Goal: Task Accomplishment & Management: Complete application form

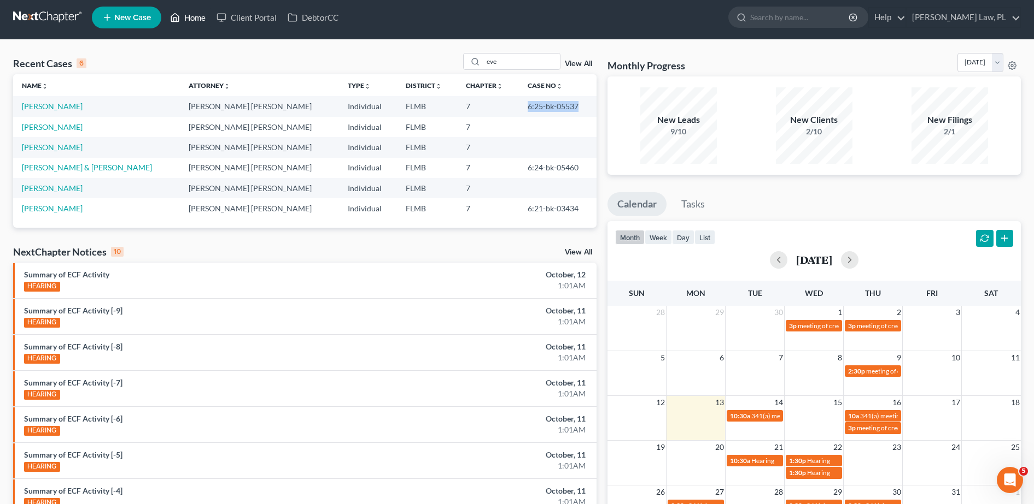
click at [195, 11] on link "Home" at bounding box center [188, 18] width 46 height 20
click at [186, 17] on link "Home" at bounding box center [188, 18] width 46 height 20
click at [204, 16] on link "Home" at bounding box center [188, 18] width 46 height 20
drag, startPoint x: 426, startPoint y: 44, endPoint x: 392, endPoint y: 36, distance: 35.4
click at [392, 36] on div "Home New Case Client Portal DebtorCC [PERSON_NAME] Law, PL [PERSON_NAME][EMAIL_…" at bounding box center [517, 335] width 1034 height 678
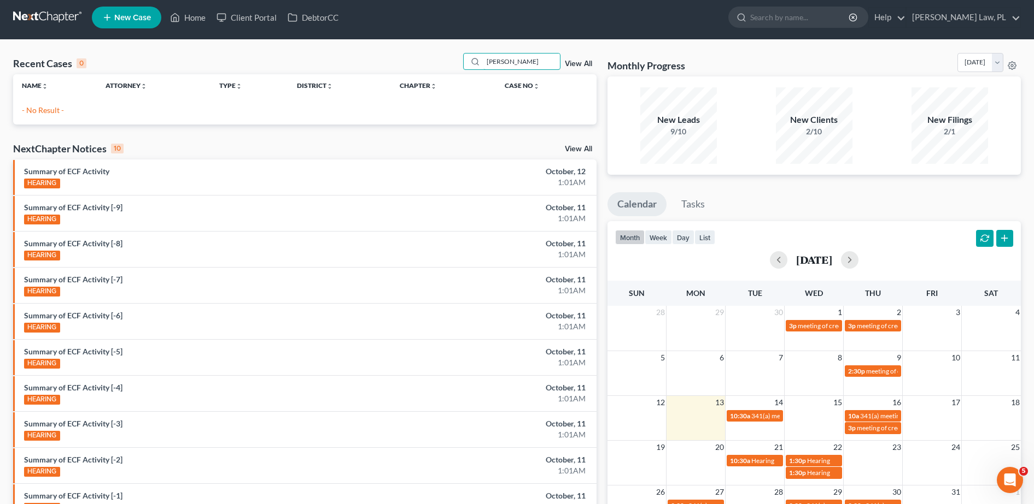
type input "[PERSON_NAME]"
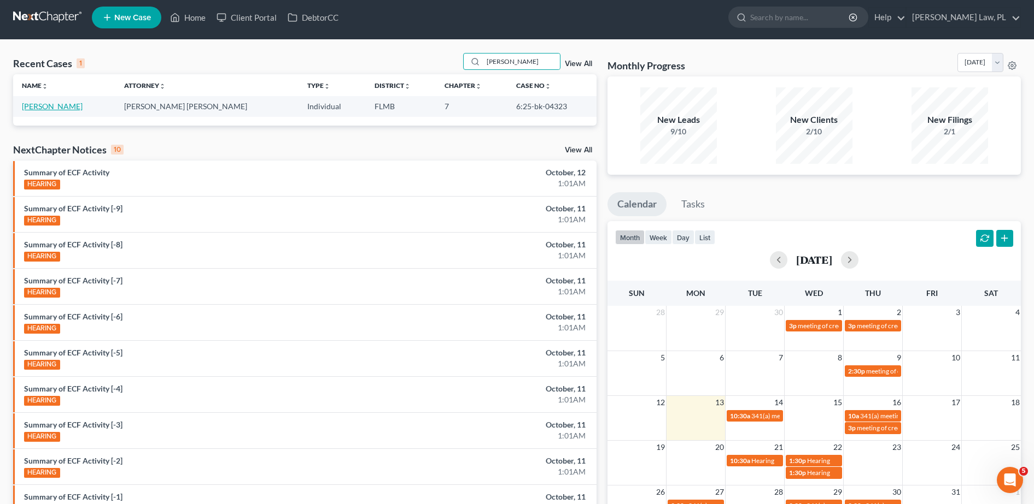
click at [59, 110] on link "[PERSON_NAME]" at bounding box center [52, 106] width 61 height 9
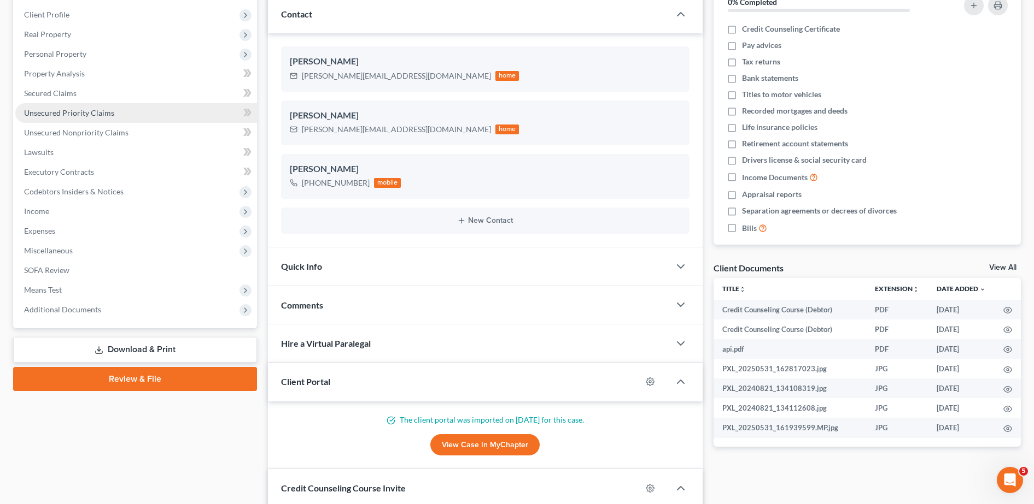
scroll to position [163, 0]
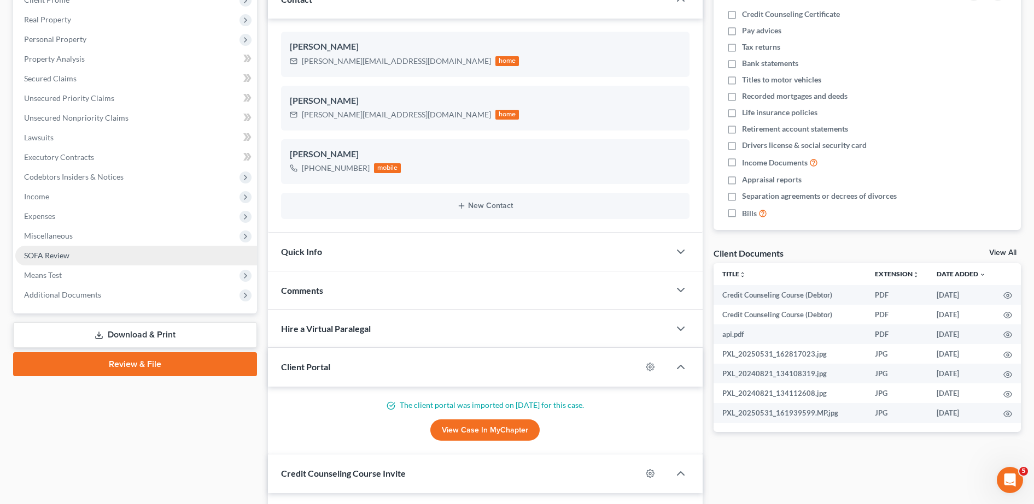
click at [73, 251] on link "SOFA Review" at bounding box center [136, 256] width 242 height 20
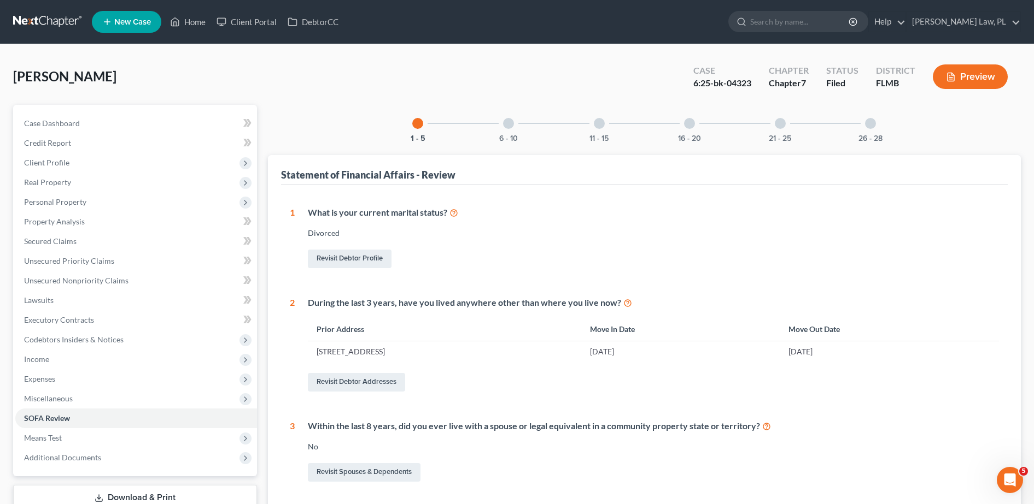
click at [509, 132] on div "6 - 10" at bounding box center [508, 123] width 37 height 37
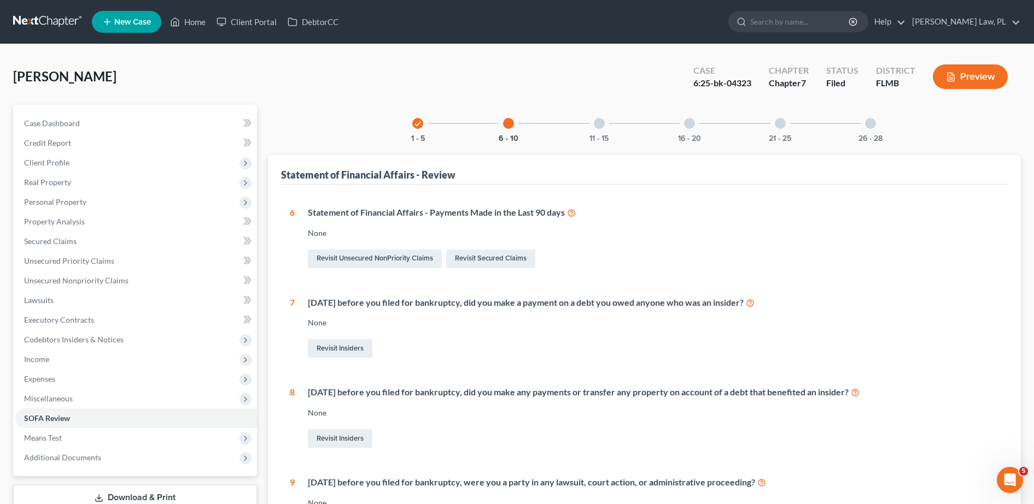
click at [603, 131] on div "11 - 15" at bounding box center [598, 123] width 37 height 37
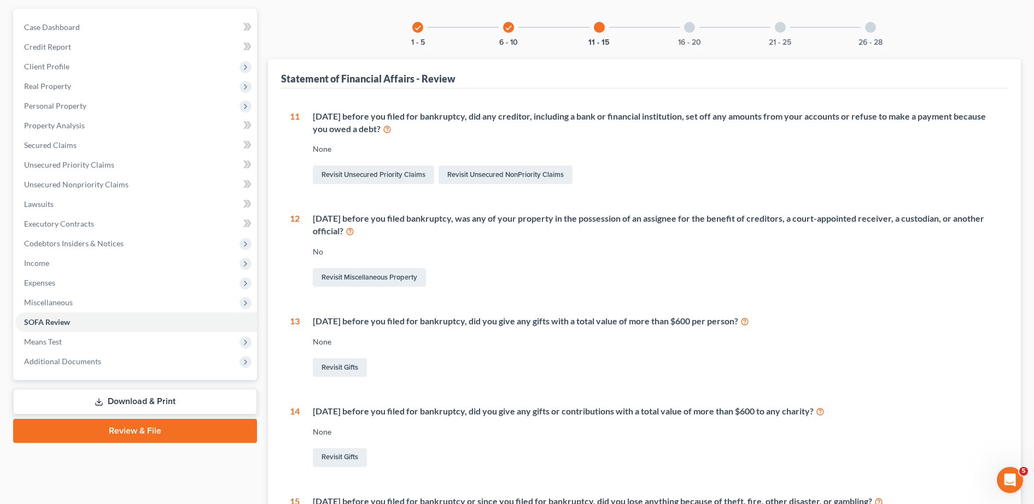
scroll to position [93, 0]
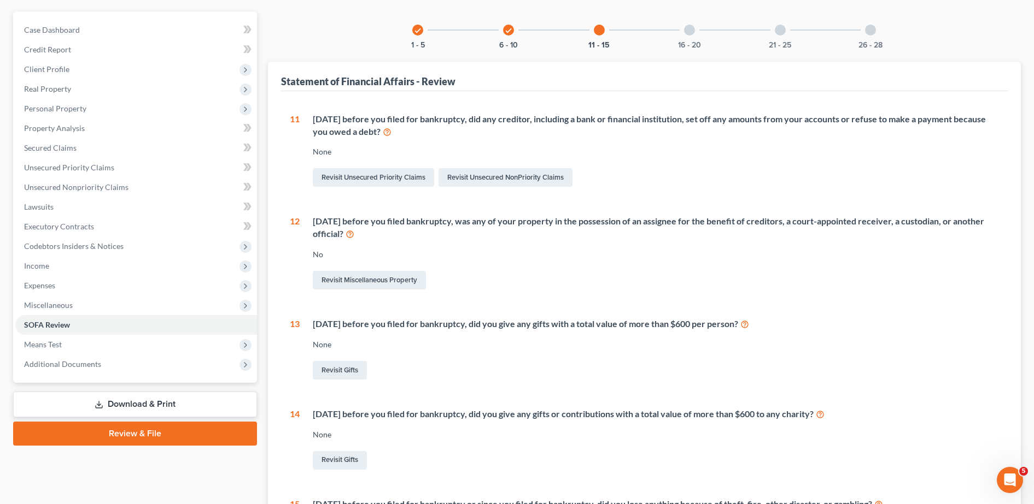
click at [685, 38] on div "16 - 20" at bounding box center [689, 29] width 37 height 37
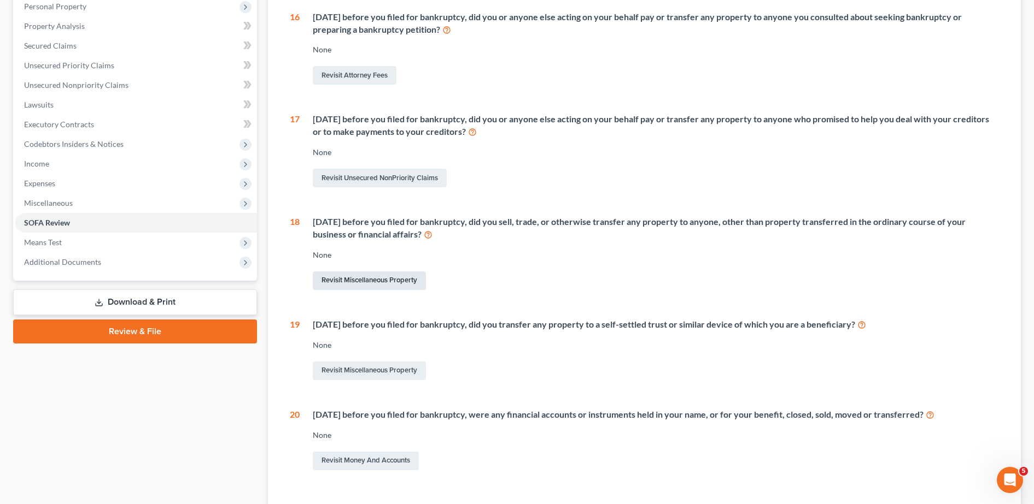
click at [377, 286] on link "Revisit Miscellaneous Property" at bounding box center [369, 281] width 113 height 19
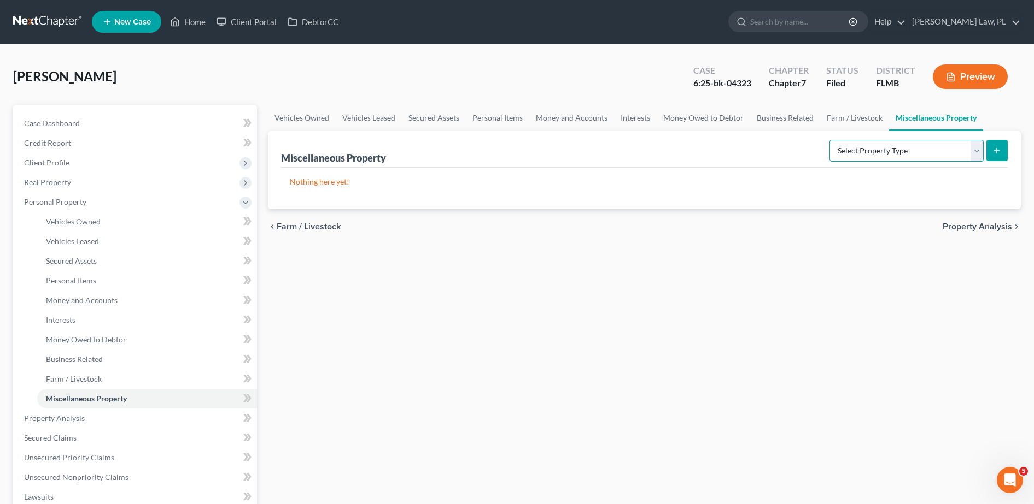
click at [911, 156] on select "Select Property Type Assigned for Creditor Benefit [DATE] Holding for Another N…" at bounding box center [906, 151] width 154 height 22
click at [723, 173] on div "Nothing here yet!" at bounding box center [644, 189] width 726 height 42
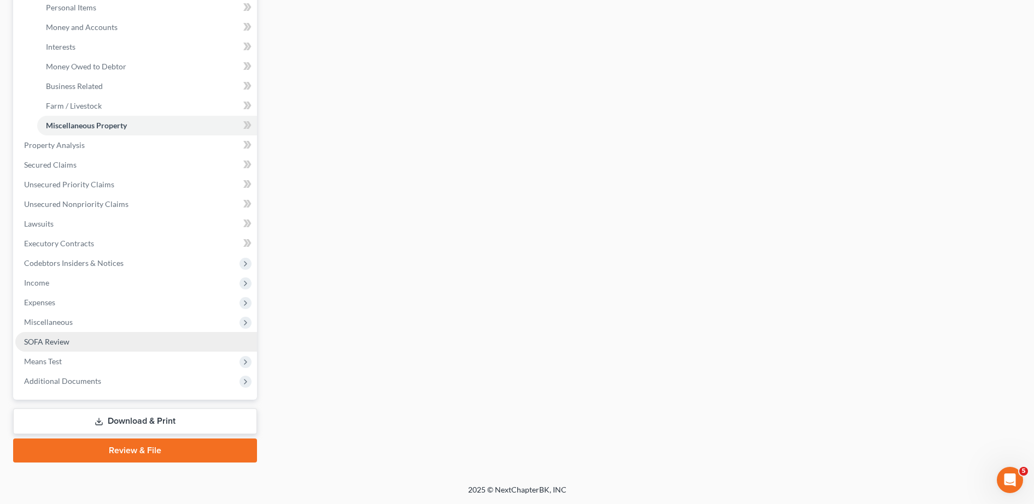
click at [55, 341] on span "SOFA Review" at bounding box center [46, 341] width 45 height 9
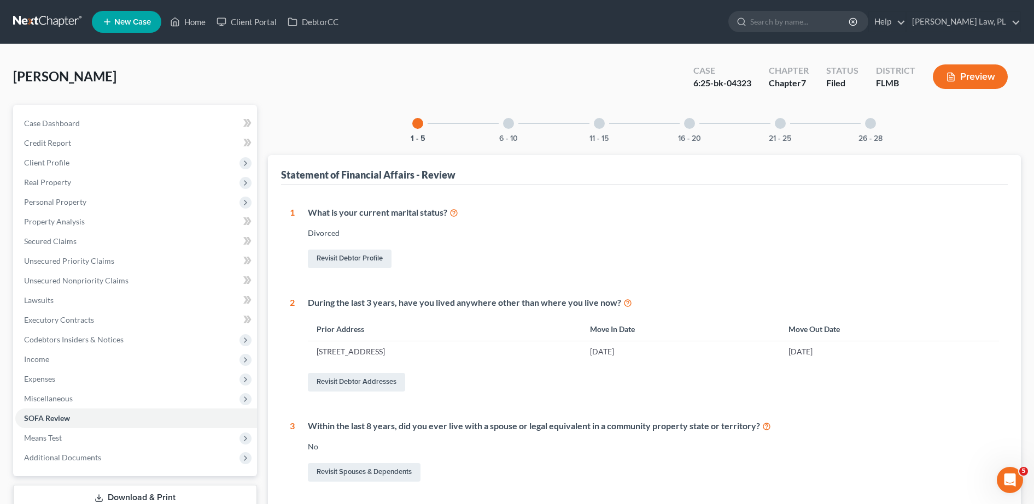
click at [701, 134] on div "16 - 20" at bounding box center [689, 123] width 37 height 37
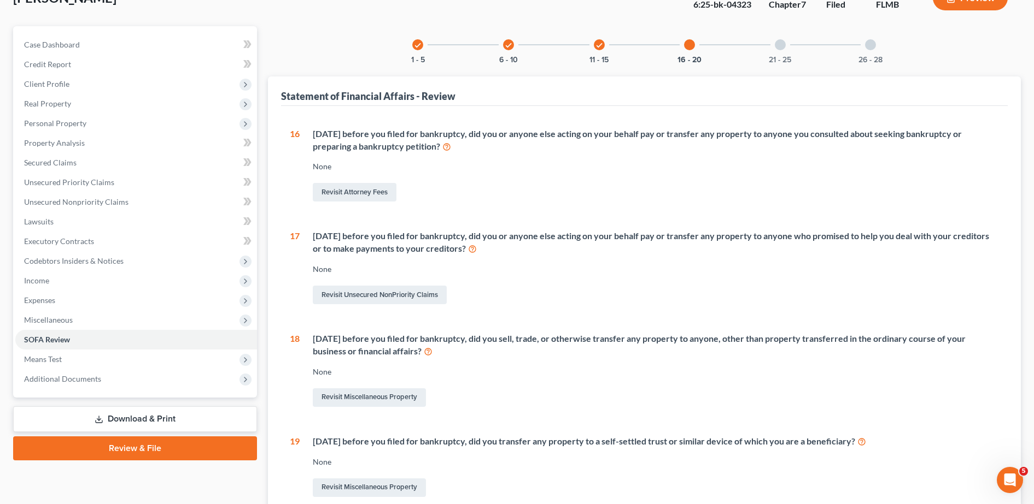
scroll to position [79, 0]
click at [408, 395] on link "Revisit Miscellaneous Property" at bounding box center [369, 397] width 113 height 19
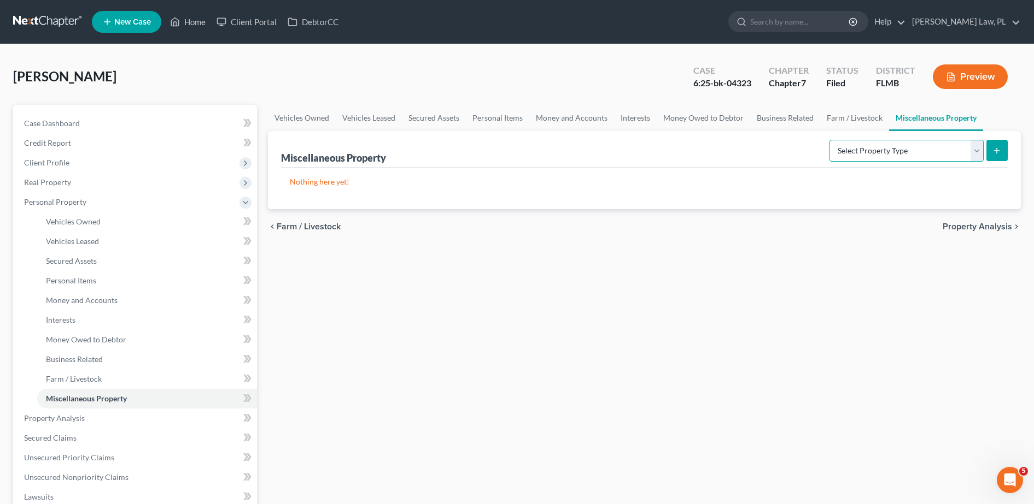
click at [887, 160] on select "Select Property Type Assigned for Creditor Benefit [DATE] Holding for Another N…" at bounding box center [906, 151] width 154 height 22
click at [860, 149] on select "Select Property Type Assigned for Creditor Benefit [DATE] Holding for Another N…" at bounding box center [906, 151] width 154 height 22
select select "transferred"
click at [829, 140] on select "Select Property Type Assigned for Creditor Benefit [DATE] Holding for Another N…" at bounding box center [906, 151] width 154 height 22
click at [989, 155] on button "submit" at bounding box center [996, 150] width 21 height 21
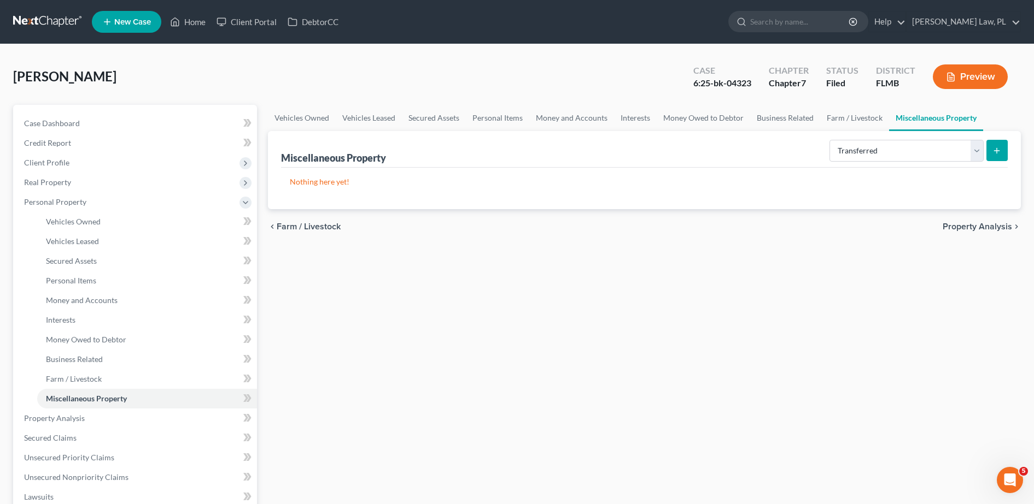
select select "Ordinary ([DATE])"
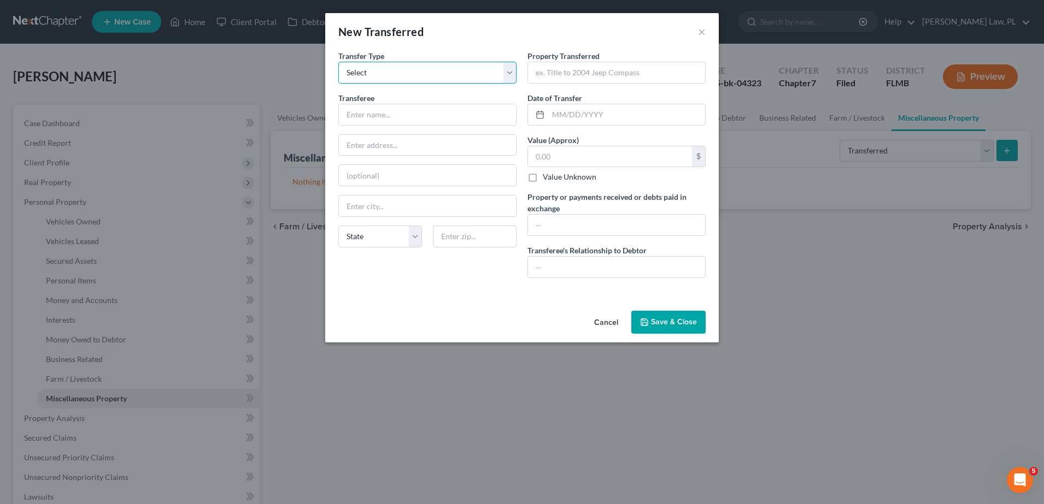
click at [506, 68] on select "Select Ordinary ([DATE]) [DATE]" at bounding box center [427, 73] width 178 height 22
click at [471, 115] on input "text" at bounding box center [427, 114] width 177 height 21
type input "Treasures Rediscovered"
click at [309, 132] on div "New Transferred × An exemption set must first be selected from the Filing Infor…" at bounding box center [522, 252] width 1044 height 504
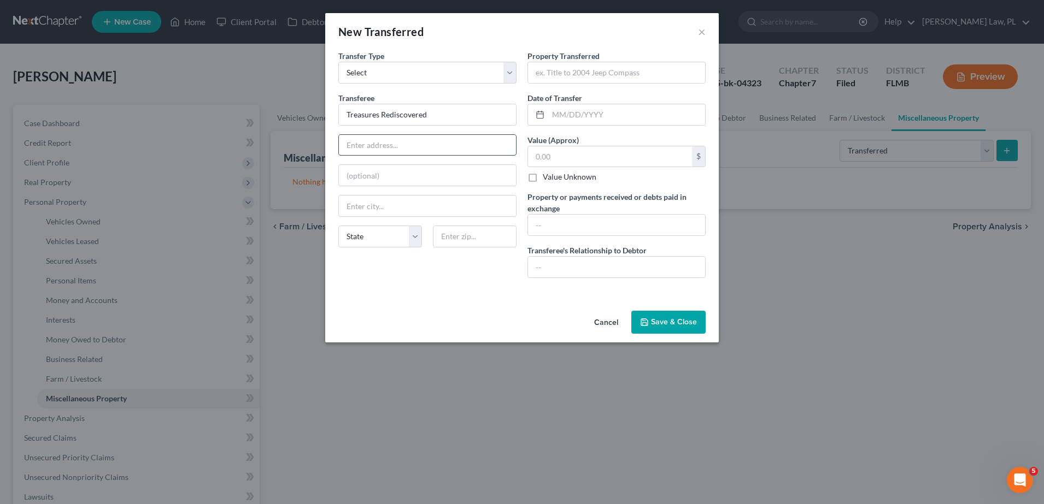
click at [357, 141] on input "text" at bounding box center [427, 145] width 177 height 21
type input "[STREET_ADDRESS][PERSON_NAME]"
click at [437, 179] on input "text" at bounding box center [427, 175] width 177 height 21
type input "Suite 139"
click at [463, 233] on input "text" at bounding box center [475, 237] width 84 height 22
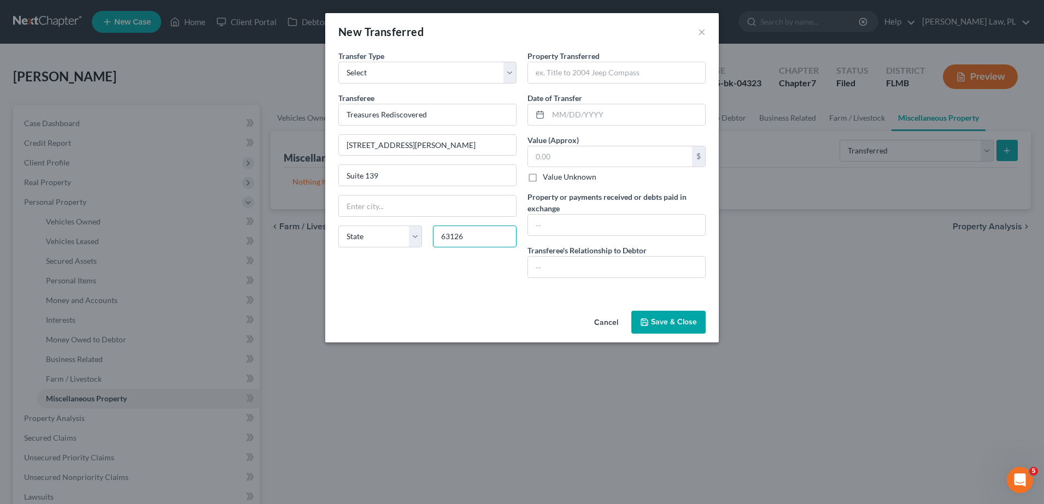
type input "63126"
click at [491, 286] on div "Transfer Type * Select Ordinary ([DATE]) [DATE] Transferee * Treasures Rediscov…" at bounding box center [427, 168] width 189 height 237
type input "Saint Louis"
click at [619, 79] on input "text" at bounding box center [616, 72] width 177 height 21
type input "Jewelry"
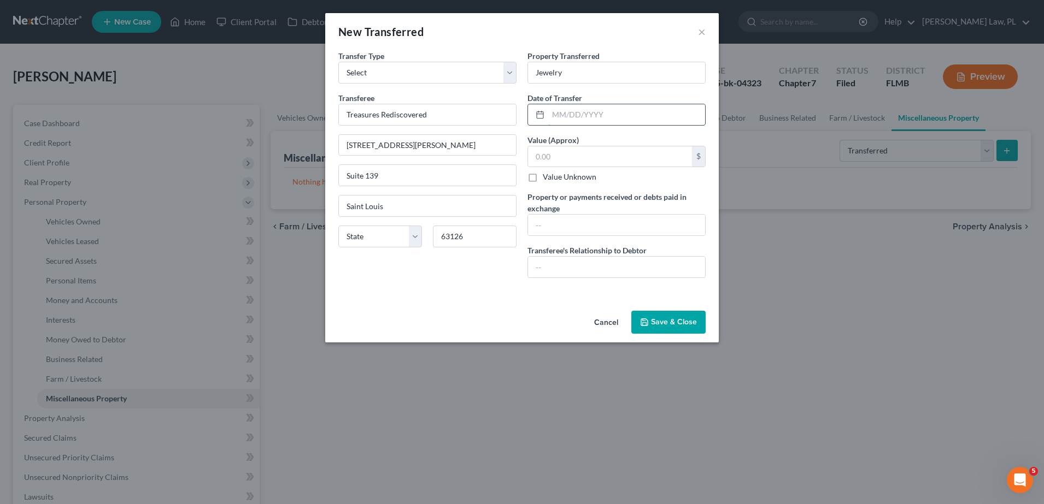
click at [610, 110] on input "text" at bounding box center [626, 114] width 157 height 21
type input "[DATE]"
click at [584, 167] on div "$ Value Unknown" at bounding box center [616, 164] width 178 height 37
click at [578, 156] on input "text" at bounding box center [610, 156] width 164 height 21
type input "5,110.00"
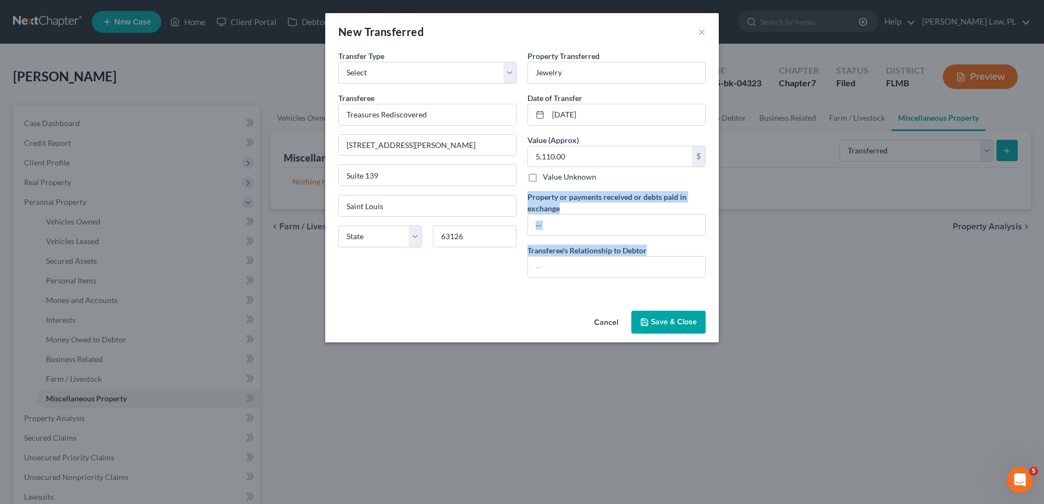
drag, startPoint x: 525, startPoint y: 192, endPoint x: 584, endPoint y: 174, distance: 61.6
click at [700, 256] on div "Property Transferred * Jewelry Date of Transfer * [DATE] Value (Approx) 5,110.0…" at bounding box center [616, 168] width 189 height 237
click at [372, 36] on div "New Transferred" at bounding box center [380, 31] width 85 height 15
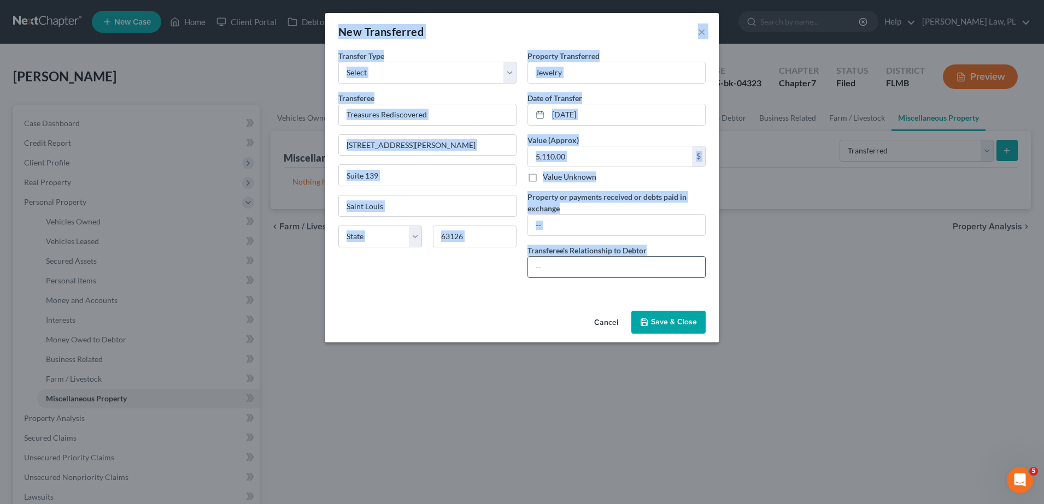
drag, startPoint x: 335, startPoint y: 33, endPoint x: 683, endPoint y: 276, distance: 424.7
click at [683, 276] on div "New Transferred × An exemption set must first be selected from the Filing Infor…" at bounding box center [522, 178] width 394 height 330
copy div "New Transferred × An exemption set must first be selected from the Filing Infor…"
click at [520, 275] on div "Transfer Type * Select Ordinary ([DATE]) [DATE] Transferee * Treasures Rediscov…" at bounding box center [427, 168] width 189 height 237
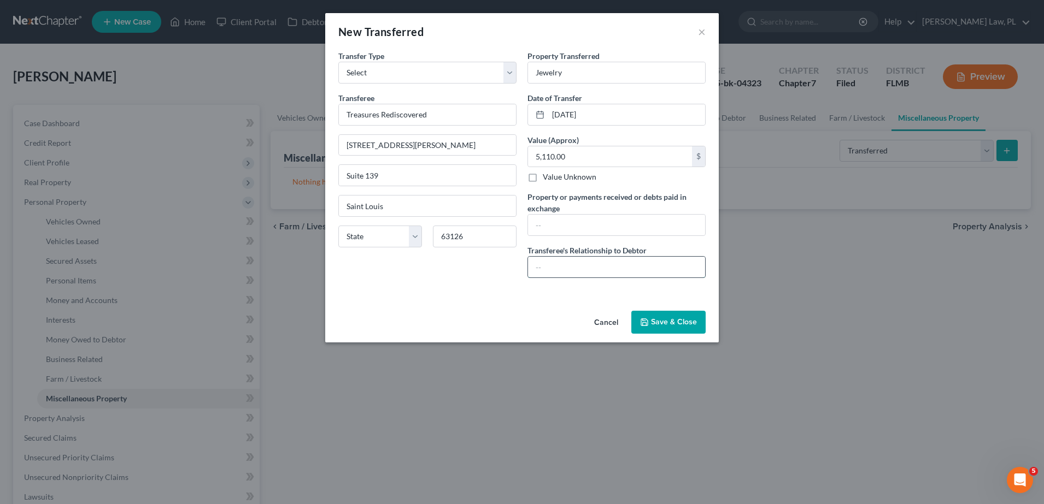
click at [616, 277] on input "text" at bounding box center [616, 267] width 177 height 21
type input "None"
click at [600, 227] on input "text" at bounding box center [616, 225] width 177 height 21
paste input "Proceeds used for attorney fees, back utility bills, and [PERSON_NAME]."
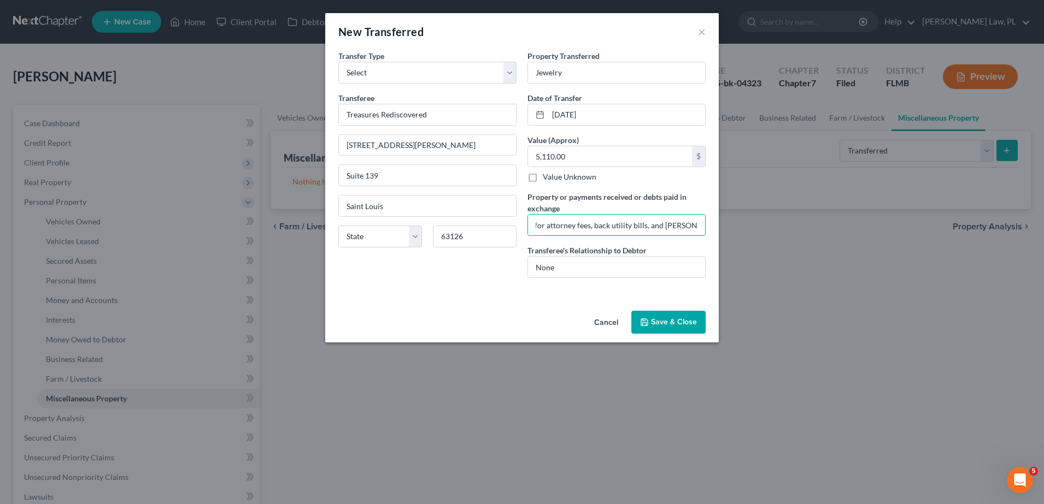
type input "Proceeds used for attorney fees, back utility bills, and [PERSON_NAME]."
click at [576, 294] on div "An exemption set must first be selected from the Filing Information section. Tr…" at bounding box center [522, 178] width 394 height 256
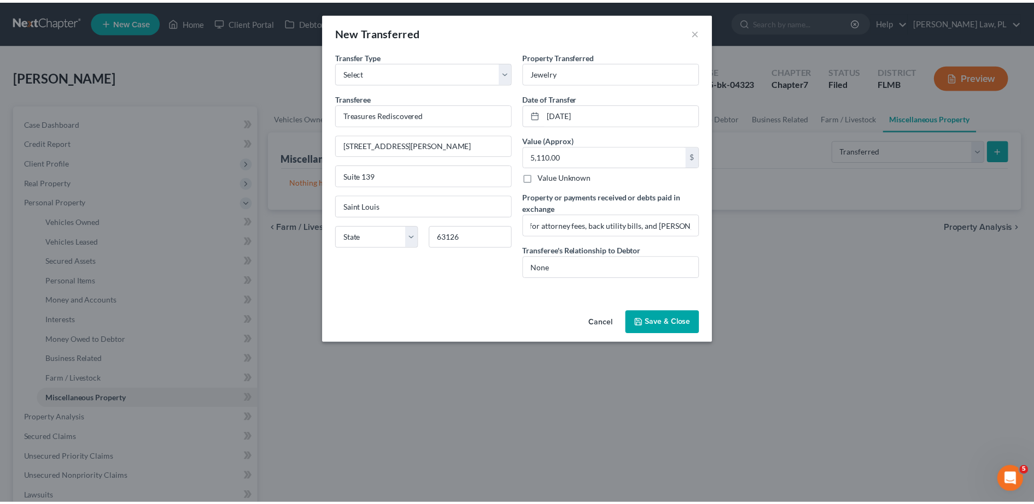
scroll to position [0, 0]
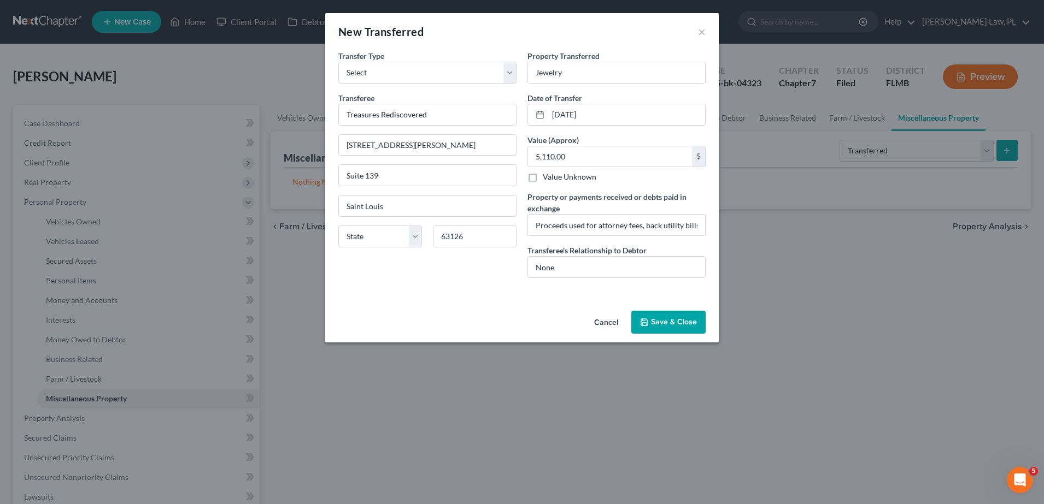
click at [678, 325] on button "Save & Close" at bounding box center [668, 322] width 74 height 23
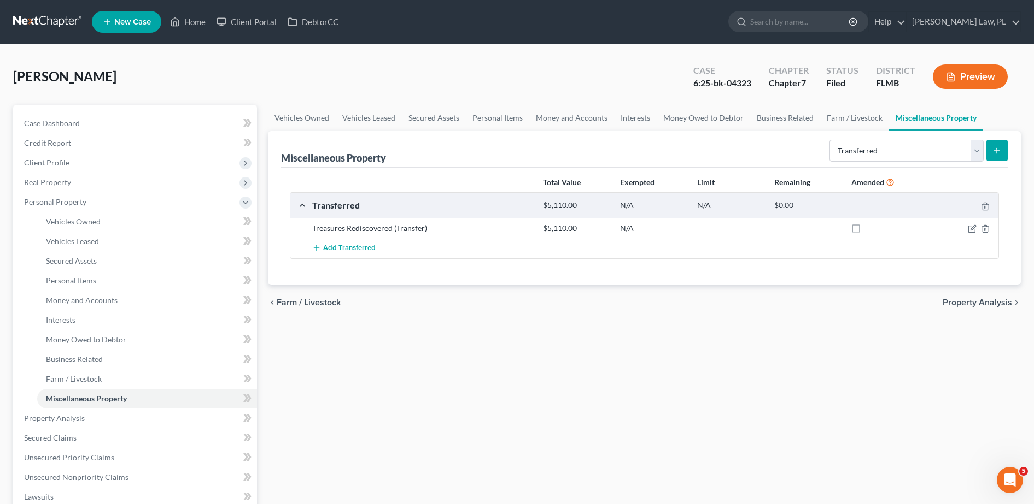
click at [866, 231] on label at bounding box center [866, 231] width 0 height 0
click at [870, 229] on input "checkbox" at bounding box center [873, 226] width 7 height 7
checkbox input "true"
click at [973, 230] on icon "button" at bounding box center [971, 229] width 9 height 9
select select "Ordinary ([DATE])"
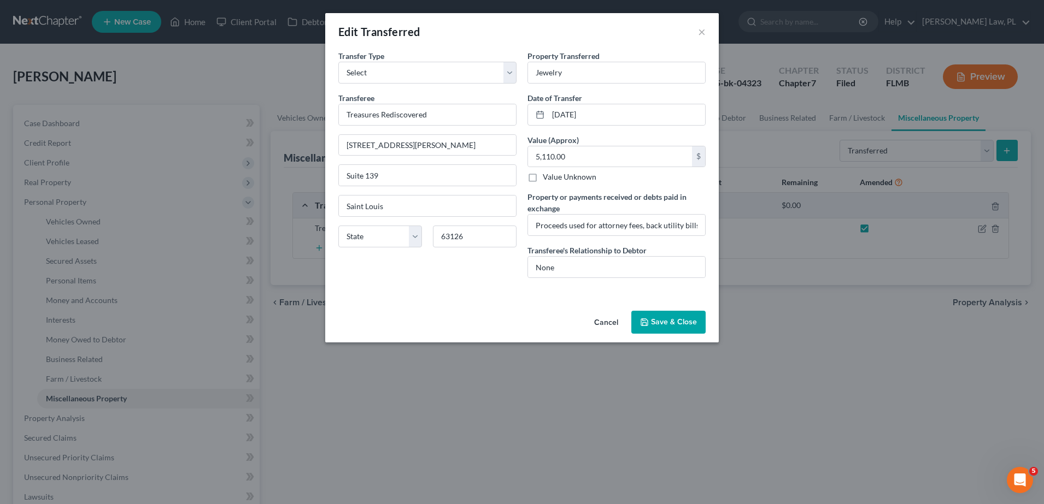
click at [696, 328] on button "Save & Close" at bounding box center [668, 322] width 74 height 23
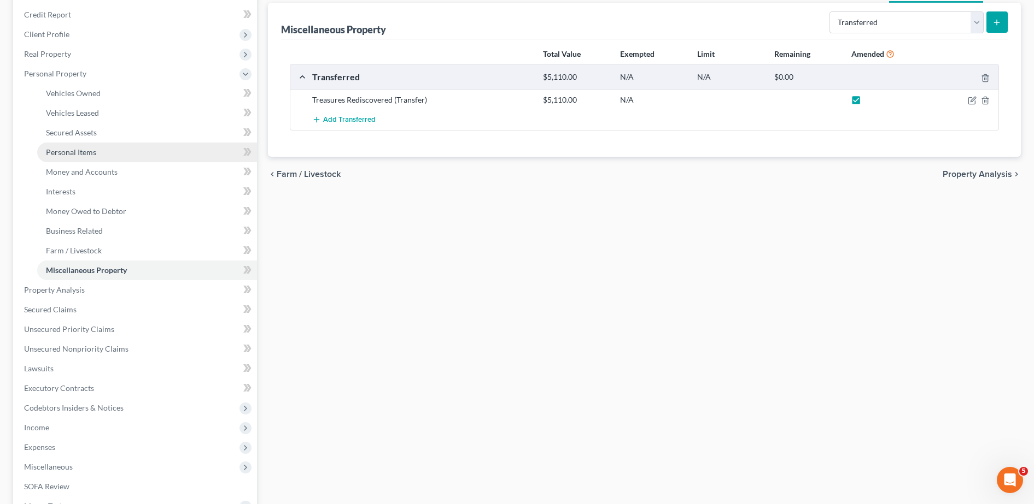
scroll to position [101, 0]
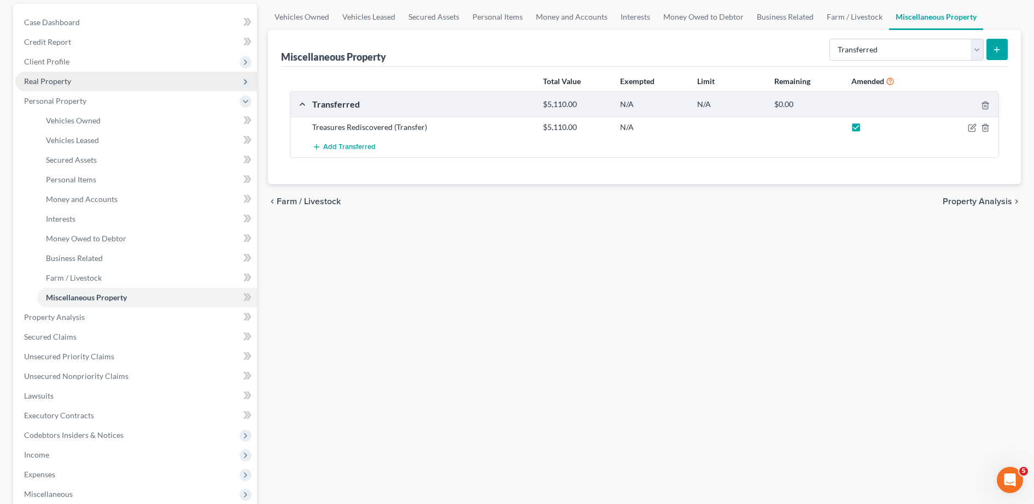
click at [86, 76] on span "Real Property" at bounding box center [136, 82] width 242 height 20
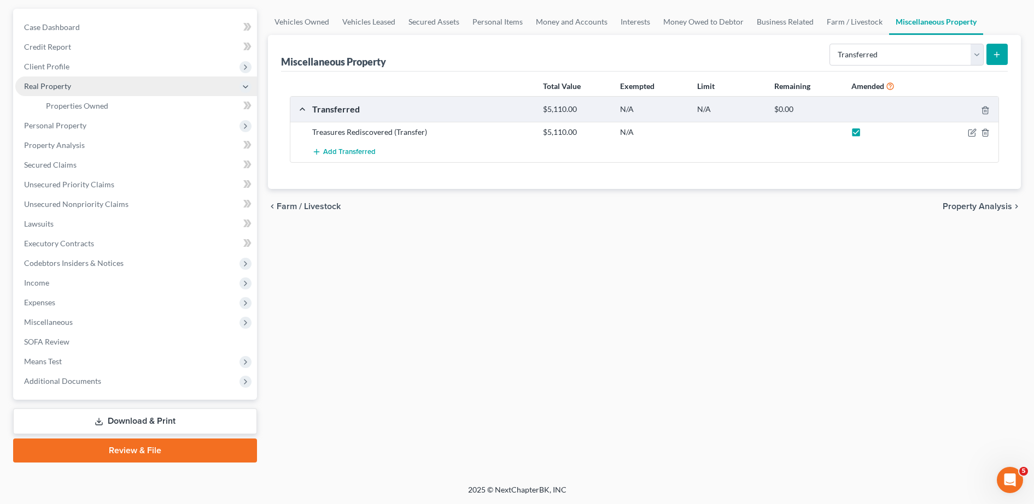
scroll to position [96, 0]
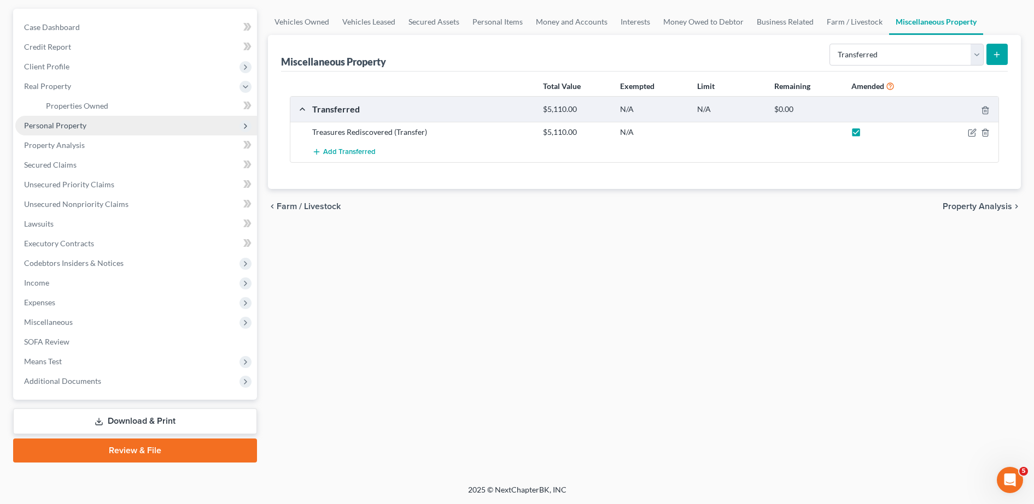
click at [83, 123] on span "Personal Property" at bounding box center [55, 125] width 62 height 9
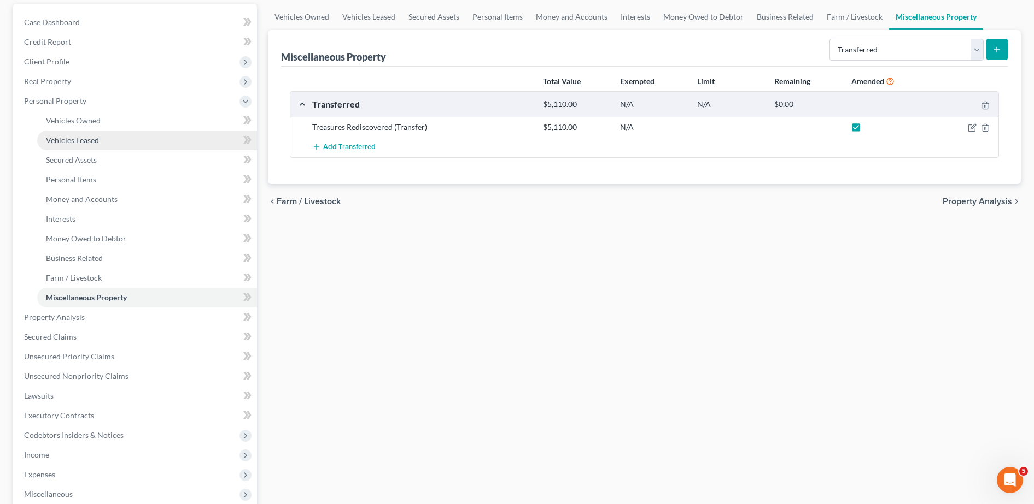
click at [87, 144] on span "Vehicles Leased" at bounding box center [72, 140] width 53 height 9
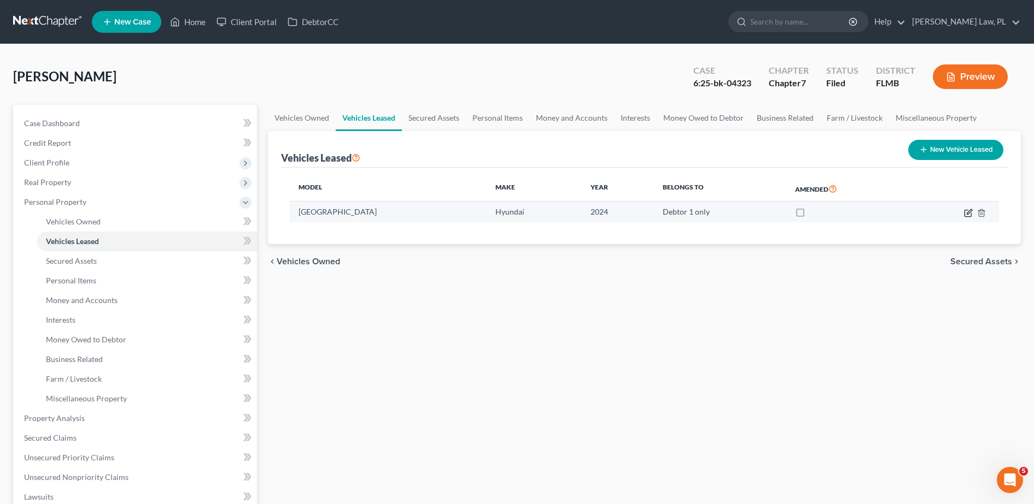
click at [969, 214] on icon "button" at bounding box center [968, 213] width 9 height 9
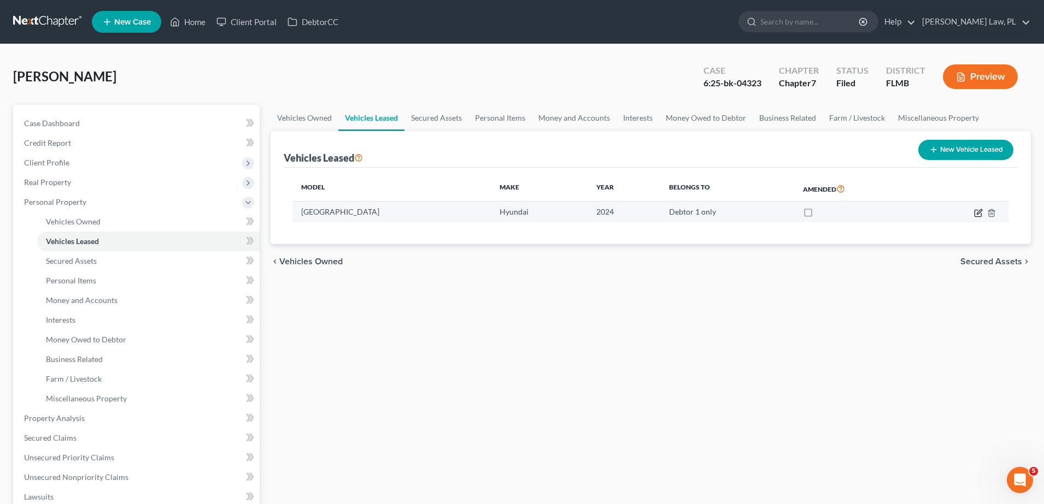
select select "0"
select select "2"
select select "0"
select select "1"
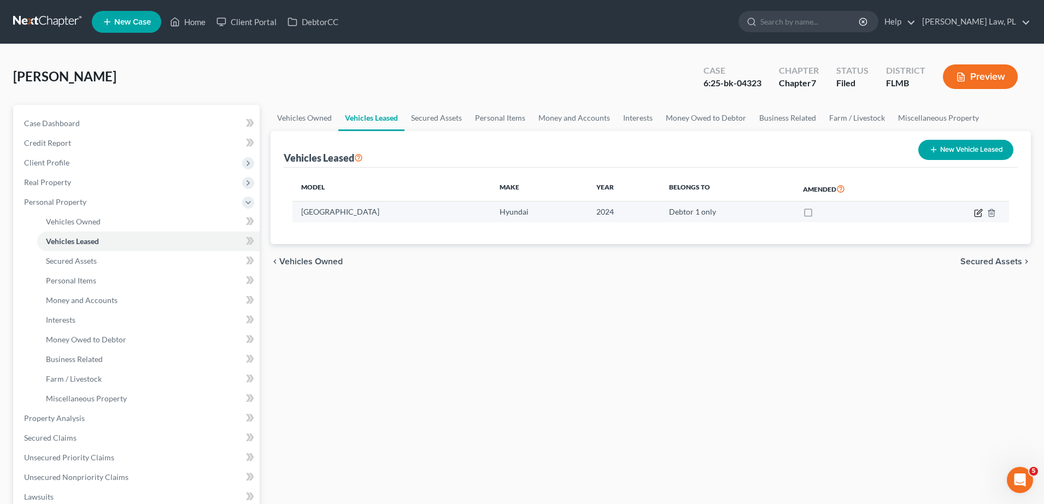
select select "1"
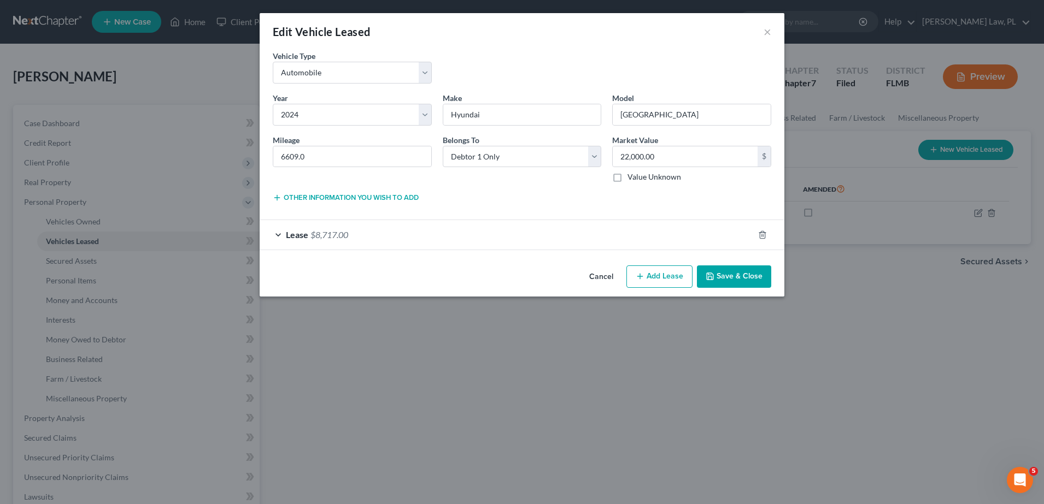
click at [609, 252] on div "Vehicle Type * Select Automobile Truck Trailer Watercraft Aircraft Motor Home A…" at bounding box center [522, 155] width 525 height 211
click at [596, 238] on div "Lease $8,717.00" at bounding box center [507, 234] width 494 height 29
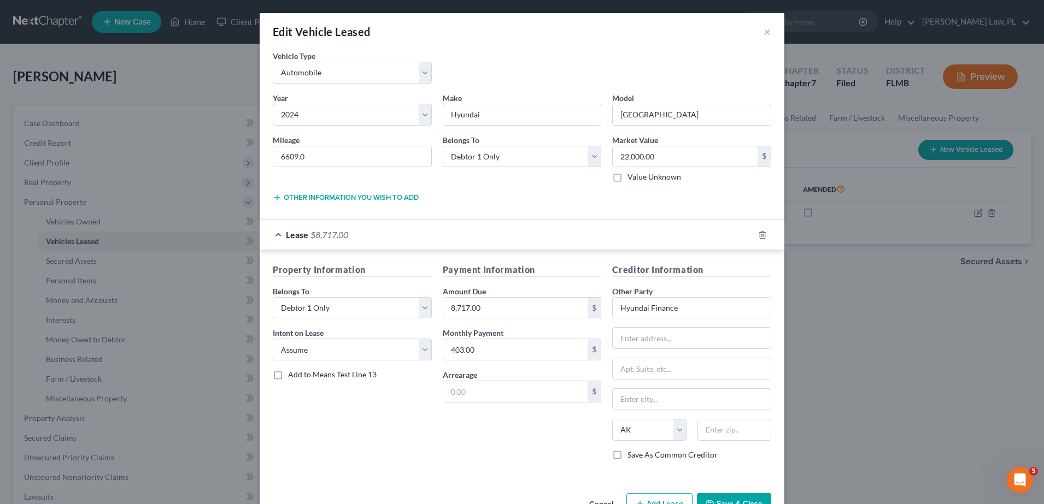
scroll to position [33, 0]
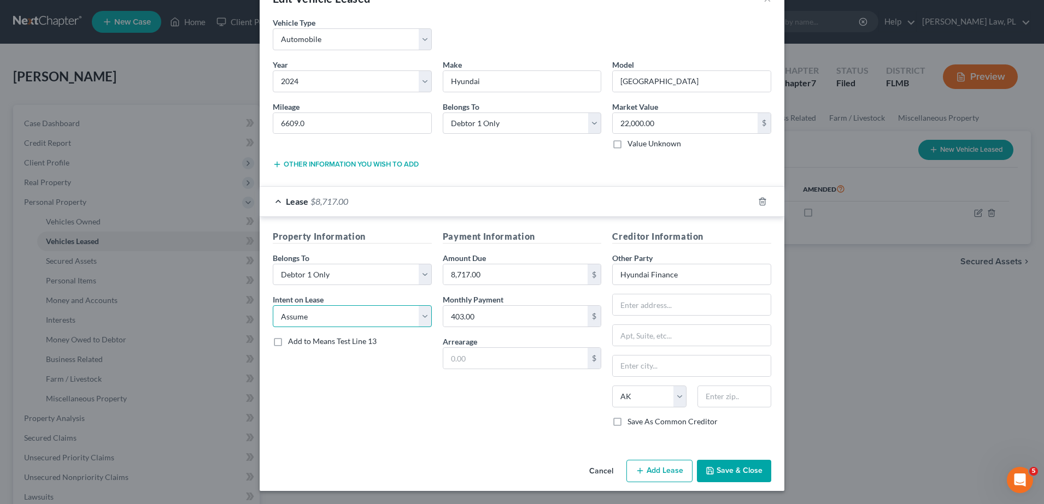
click at [388, 313] on select "Select None Assume Reject" at bounding box center [352, 317] width 159 height 22
click at [359, 339] on span "Add to Means Test Line 13" at bounding box center [332, 341] width 89 height 9
click at [300, 339] on input "Add to Means Test Line 13" at bounding box center [295, 339] width 7 height 7
click at [333, 341] on span "Add to Means Test Line 13" at bounding box center [332, 341] width 89 height 9
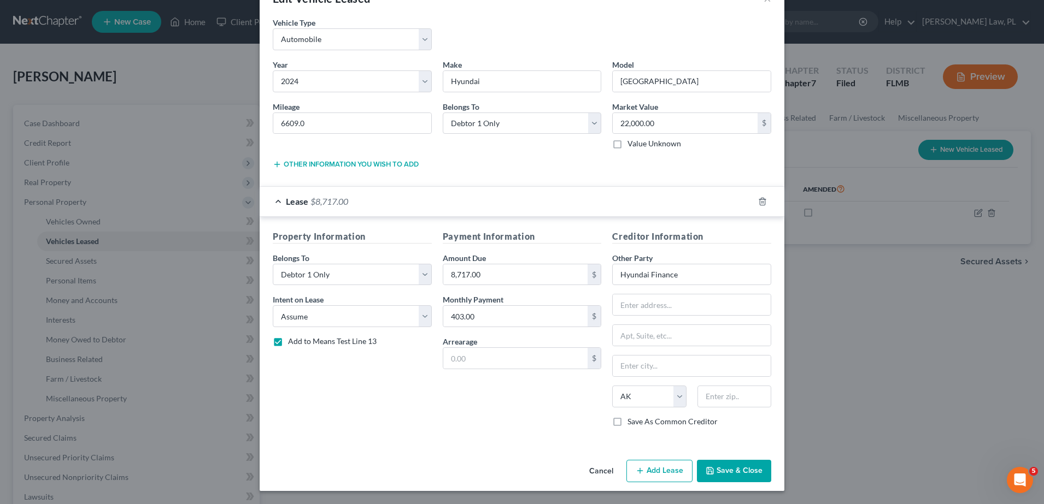
click at [300, 341] on input "Add to Means Test Line 13" at bounding box center [295, 339] width 7 height 7
checkbox input "false"
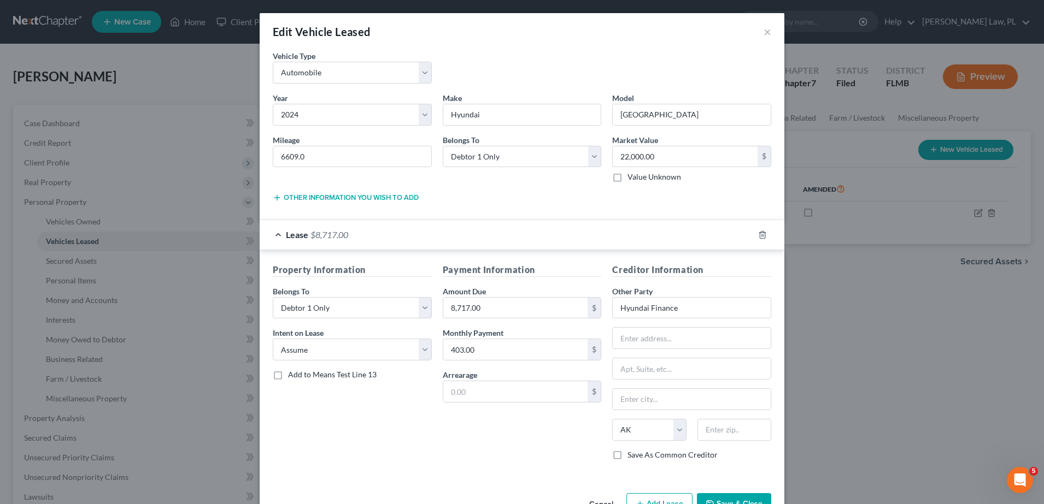
click at [396, 197] on button "Other information you wish to add" at bounding box center [346, 197] width 146 height 9
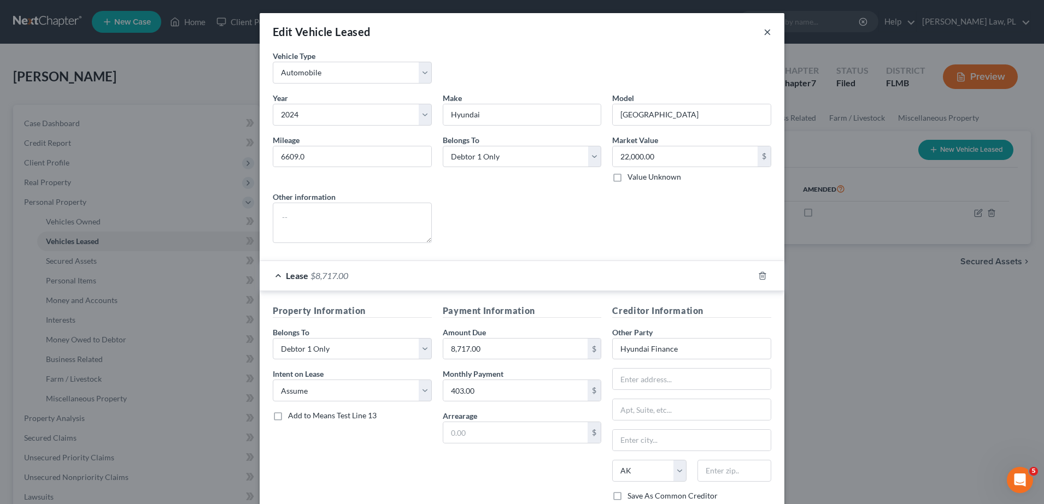
click at [765, 34] on button "×" at bounding box center [768, 31] width 8 height 13
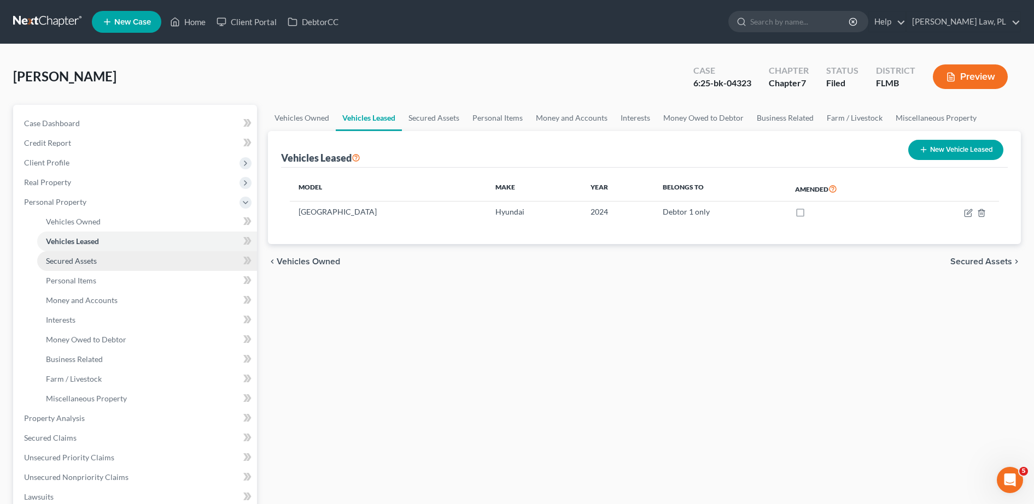
click at [131, 270] on link "Secured Assets" at bounding box center [147, 261] width 220 height 20
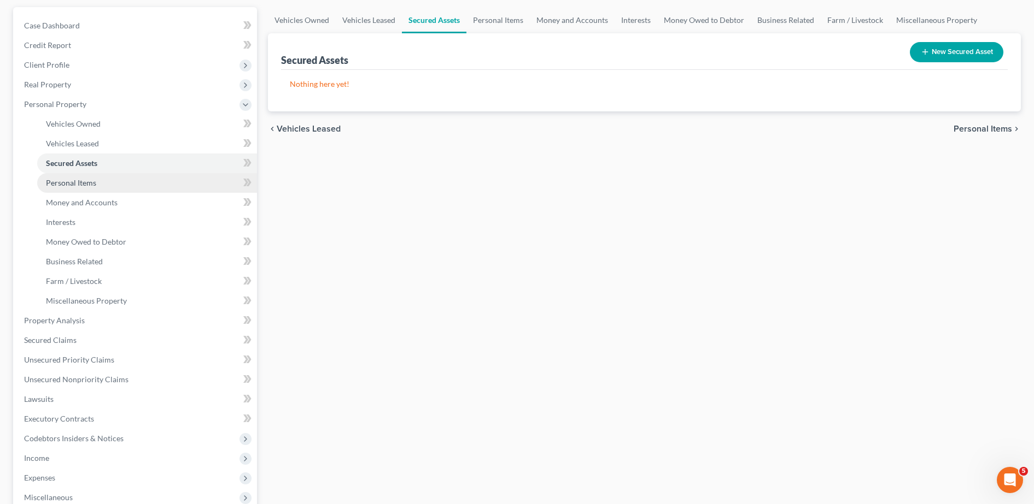
scroll to position [98, 0]
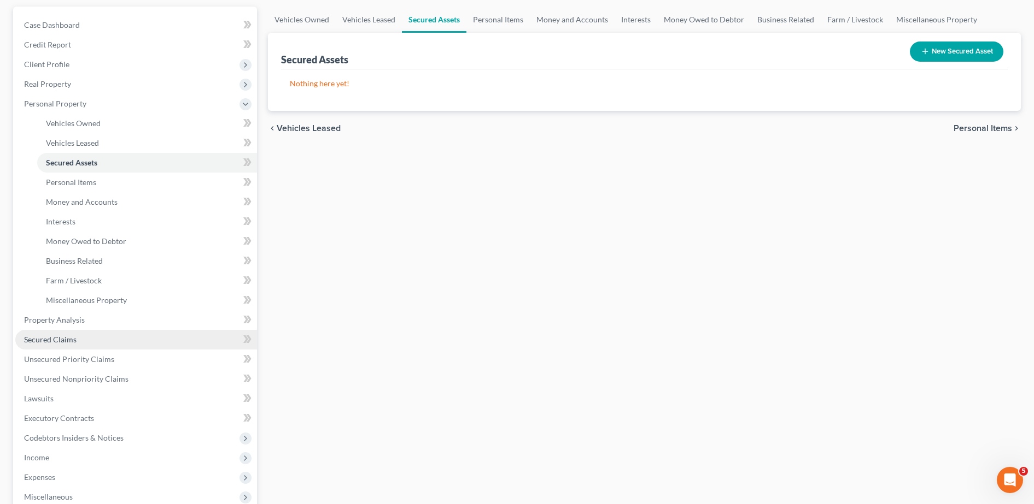
click at [78, 341] on link "Secured Claims" at bounding box center [136, 340] width 242 height 20
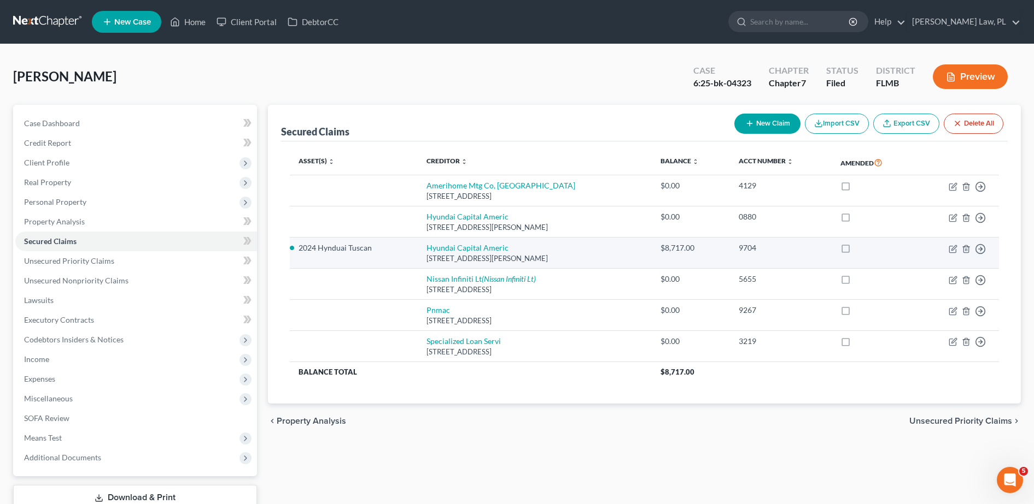
click at [325, 249] on li "2024 Hynduai Tuscan" at bounding box center [353, 248] width 110 height 11
click at [466, 248] on link "Hyundai Capital Americ" at bounding box center [467, 247] width 82 height 9
select select "4"
select select "0"
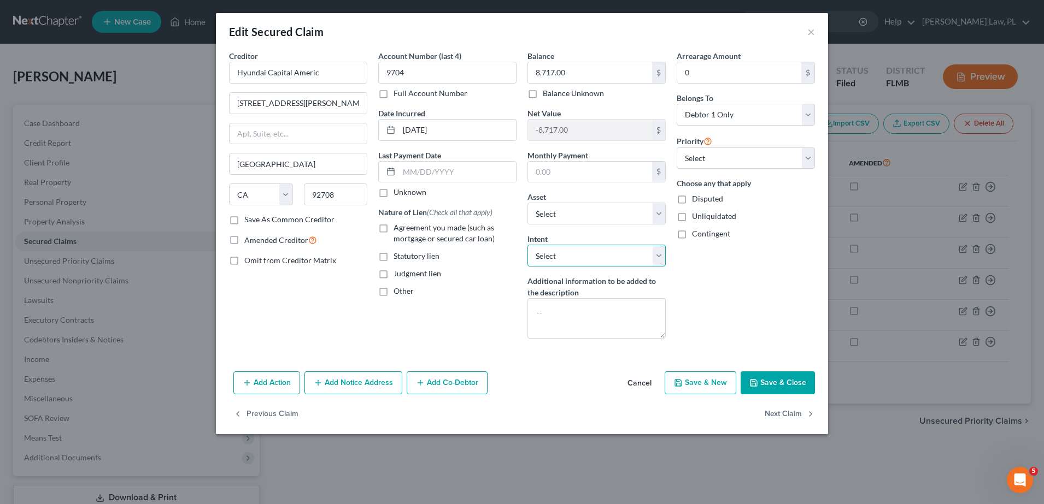
click at [559, 263] on select "Select Surrender Redeem Reaffirm Avoid Other" at bounding box center [596, 256] width 138 height 22
click at [567, 257] on select "Select Surrender Redeem Reaffirm Avoid Other" at bounding box center [596, 256] width 138 height 22
select select "4"
click at [527, 245] on select "Select Surrender Redeem Reaffirm Avoid Other" at bounding box center [596, 256] width 138 height 22
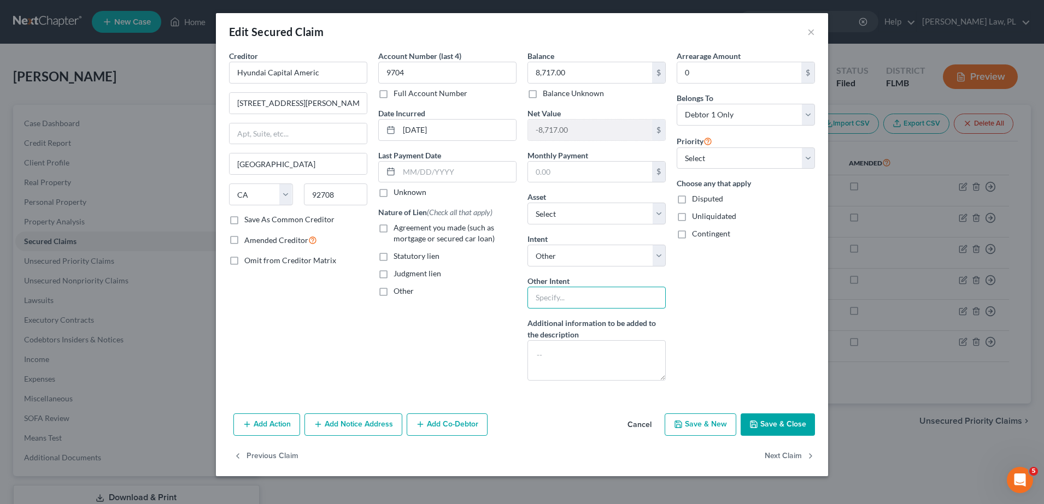
click at [561, 296] on input "text" at bounding box center [596, 298] width 138 height 22
type input "Assume"
click at [561, 260] on select "Select Surrender Redeem Reaffirm Avoid Other" at bounding box center [596, 256] width 138 height 22
click at [468, 297] on div "Account Number (last 4) 9704 Full Account Number Date Incurred [DATE] Last Paym…" at bounding box center [447, 219] width 149 height 339
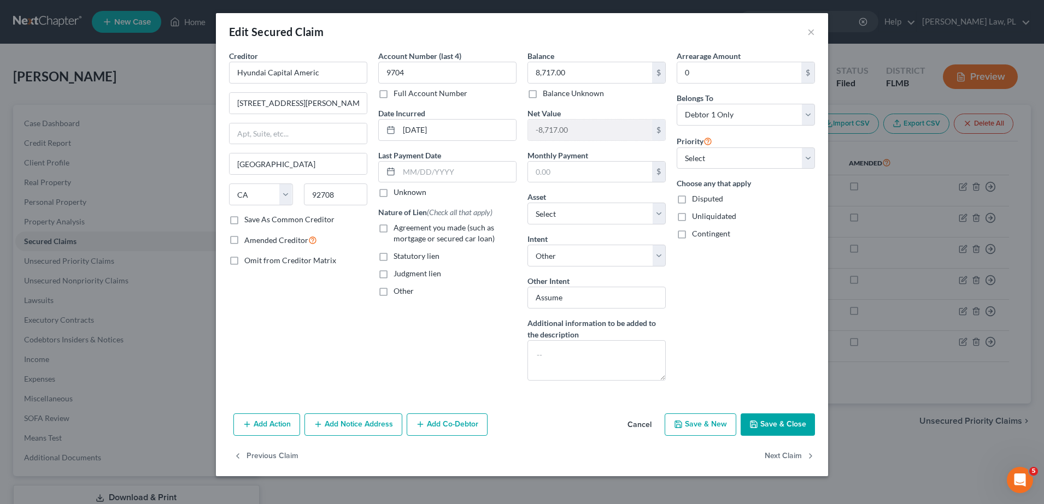
click at [764, 422] on button "Save & Close" at bounding box center [778, 425] width 74 height 23
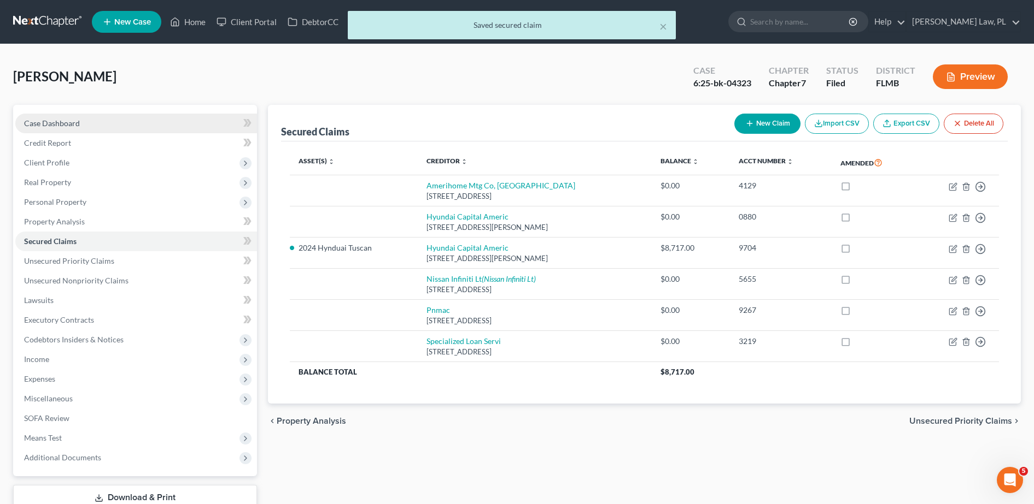
drag, startPoint x: 137, startPoint y: 127, endPoint x: 194, endPoint y: 114, distance: 58.8
click at [137, 127] on link "Case Dashboard" at bounding box center [136, 124] width 242 height 20
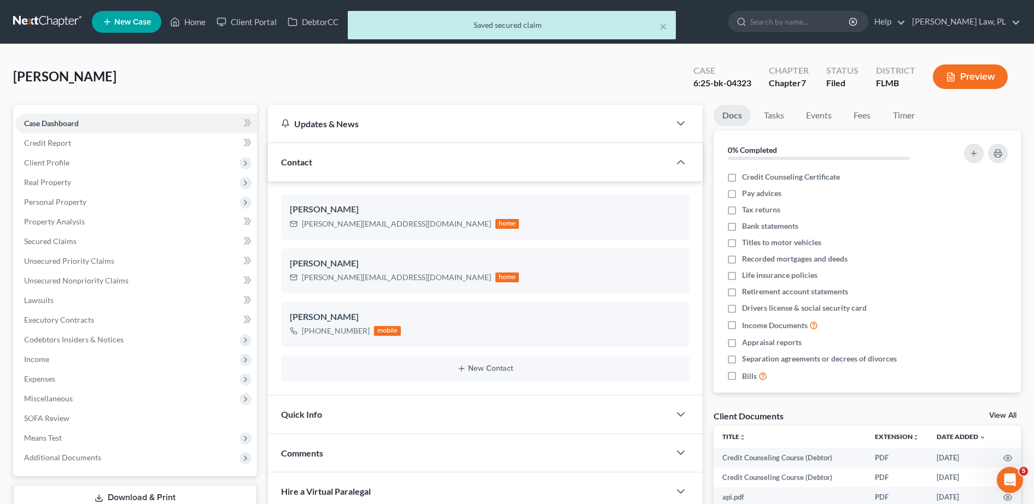
scroll to position [21, 0]
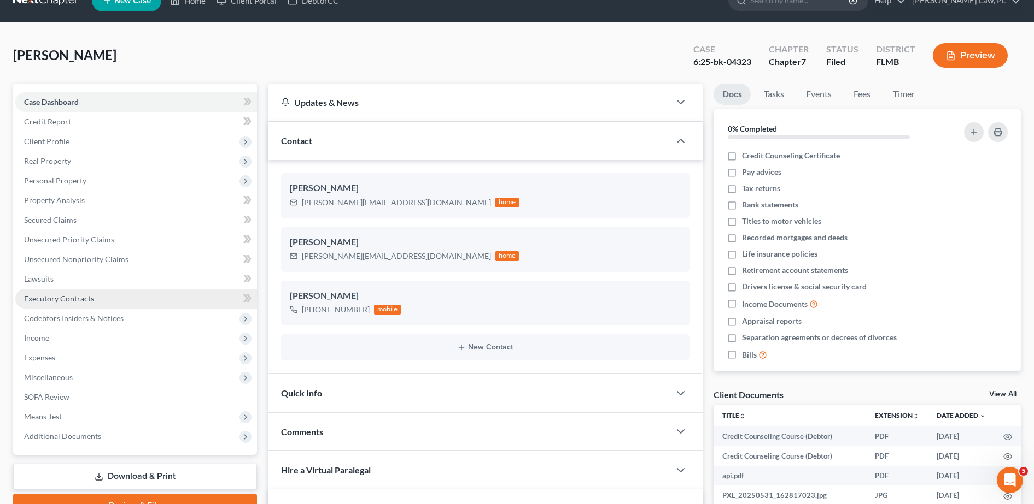
click at [90, 307] on link "Executory Contracts" at bounding box center [136, 299] width 242 height 20
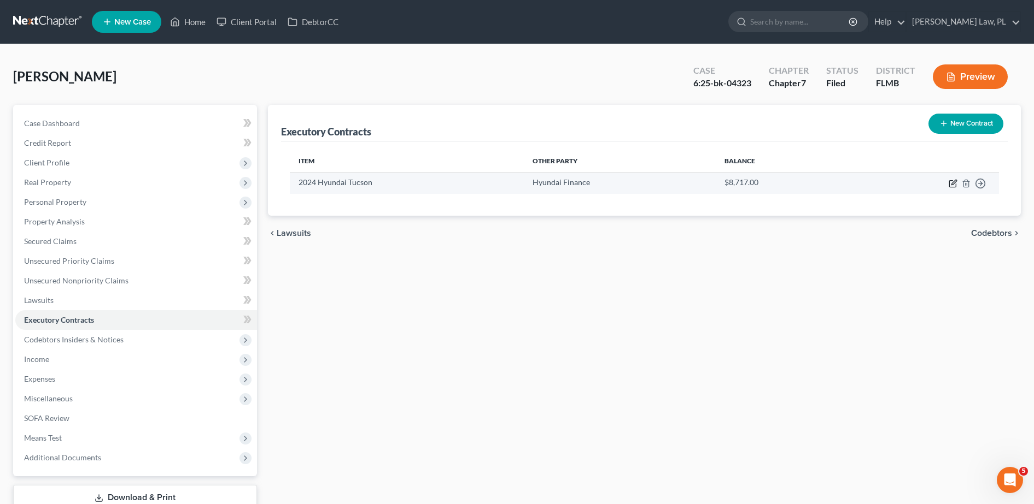
click at [952, 185] on icon "button" at bounding box center [953, 182] width 5 height 5
select select "1"
select select "0"
select select "1"
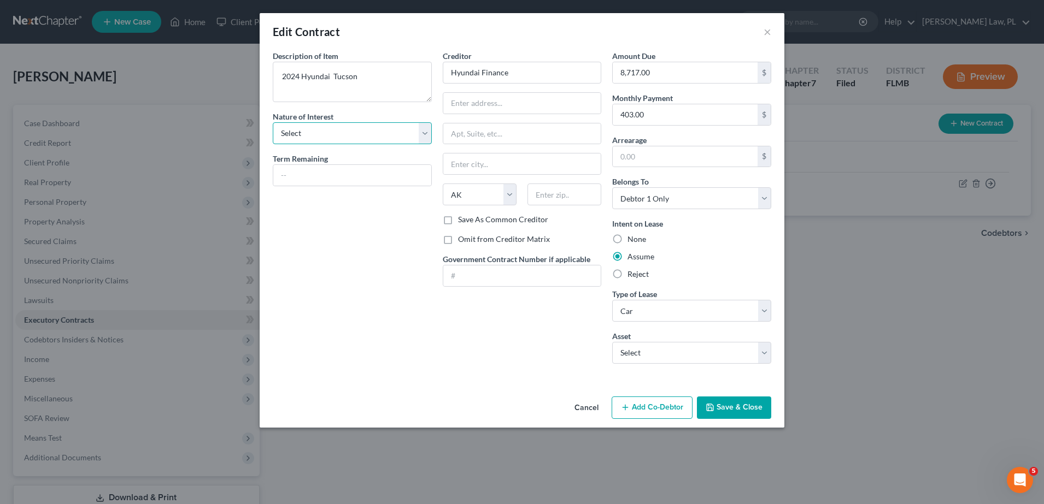
click at [374, 126] on select "Select Purchaser Agent Lessor Lessee" at bounding box center [352, 133] width 159 height 22
select select "3"
click at [273, 122] on select "Select Purchaser Agent Lessor Lessee" at bounding box center [352, 133] width 159 height 22
click at [717, 411] on button "Save & Close" at bounding box center [734, 408] width 74 height 23
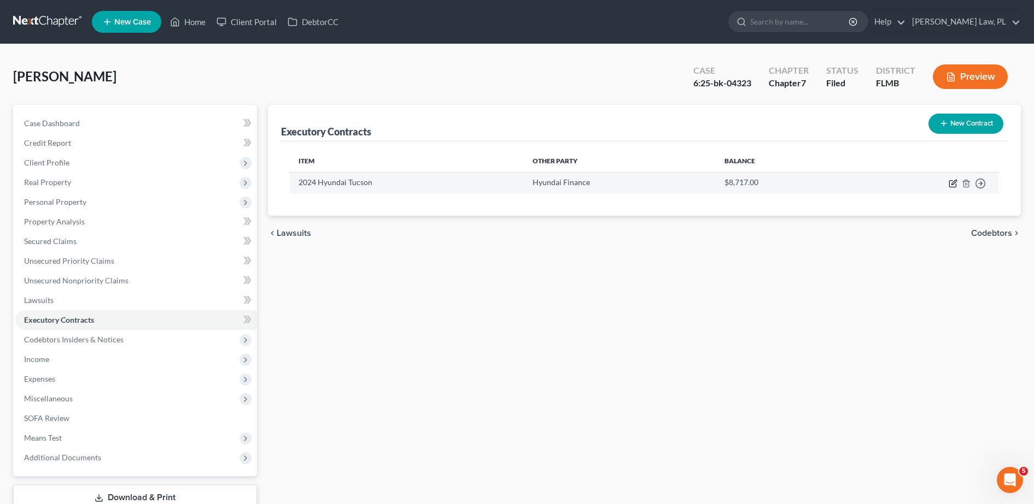
click at [955, 183] on icon "button" at bounding box center [952, 183] width 9 height 9
select select "3"
select select "1"
select select "0"
select select "1"
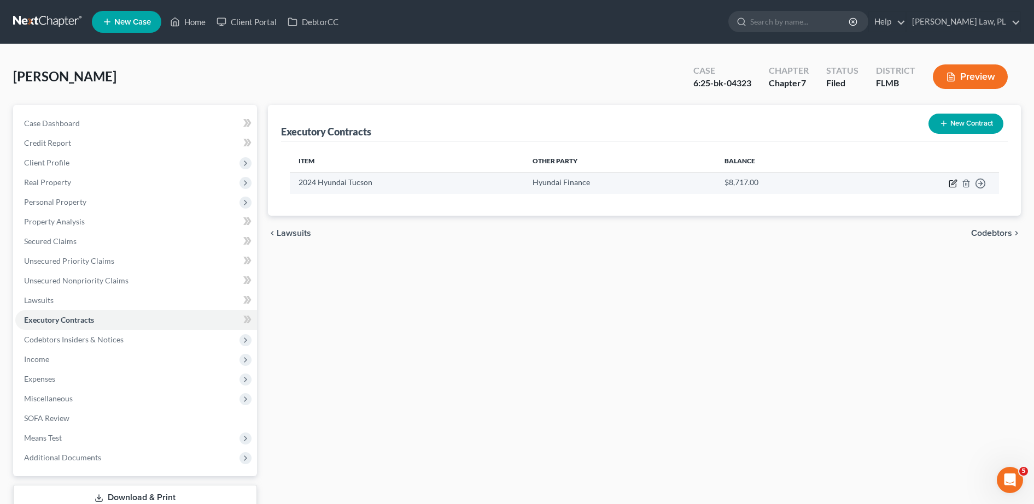
select select "0"
